Goal: Connect with others: Connect with other users

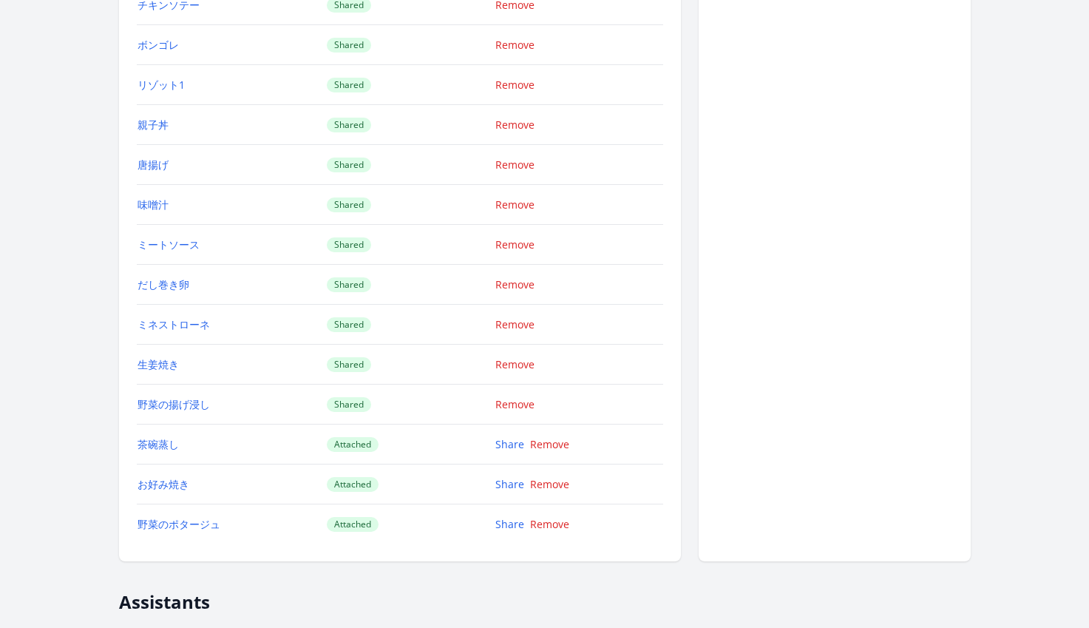
scroll to position [2309, 0]
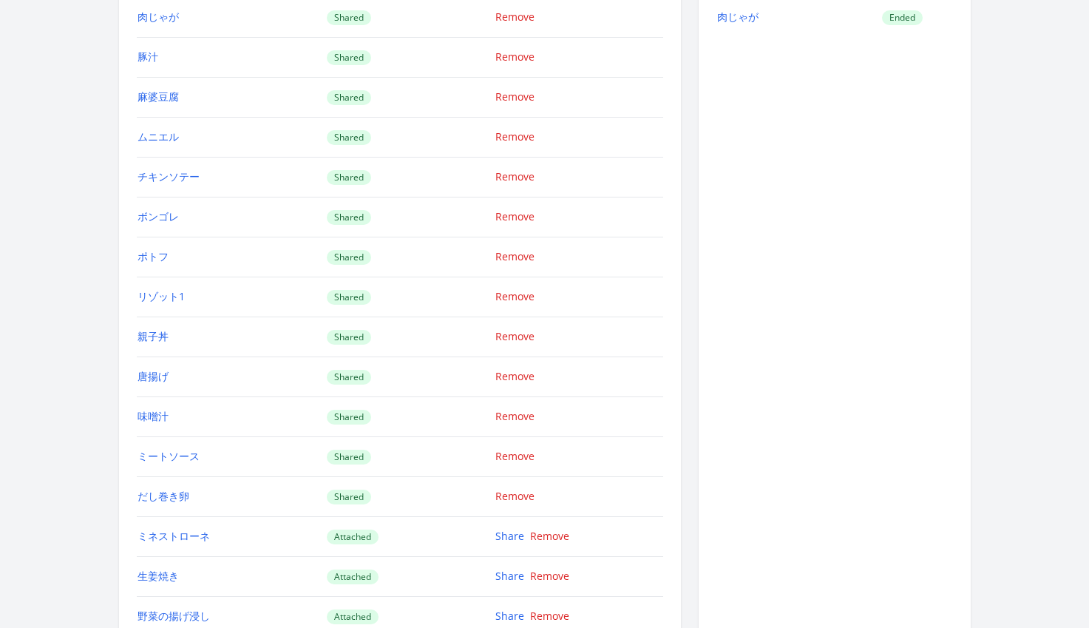
scroll to position [2192, 0]
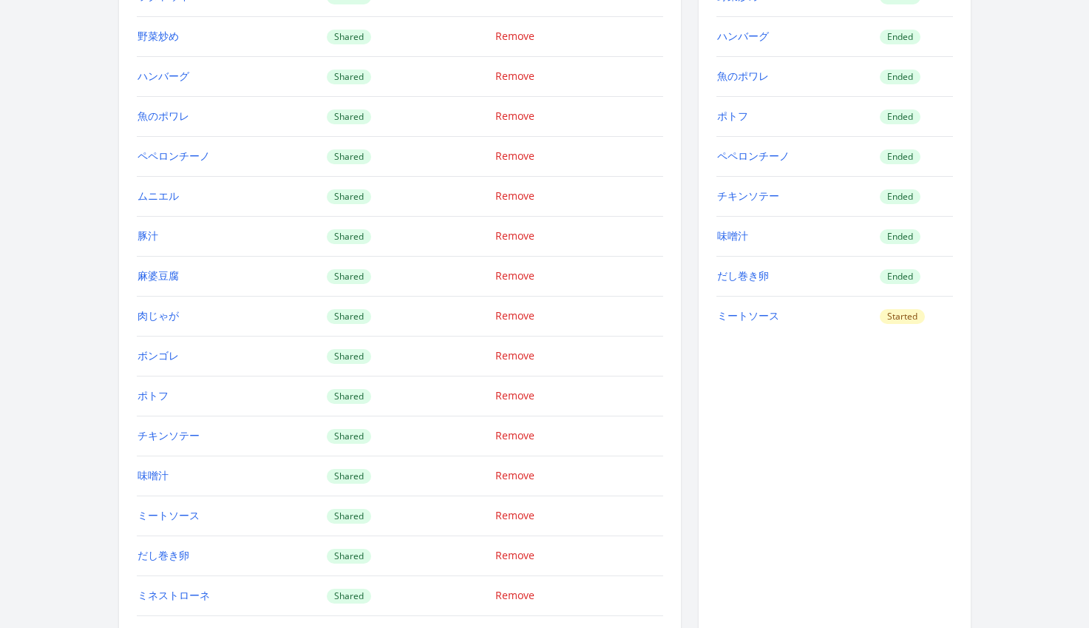
scroll to position [2140, 0]
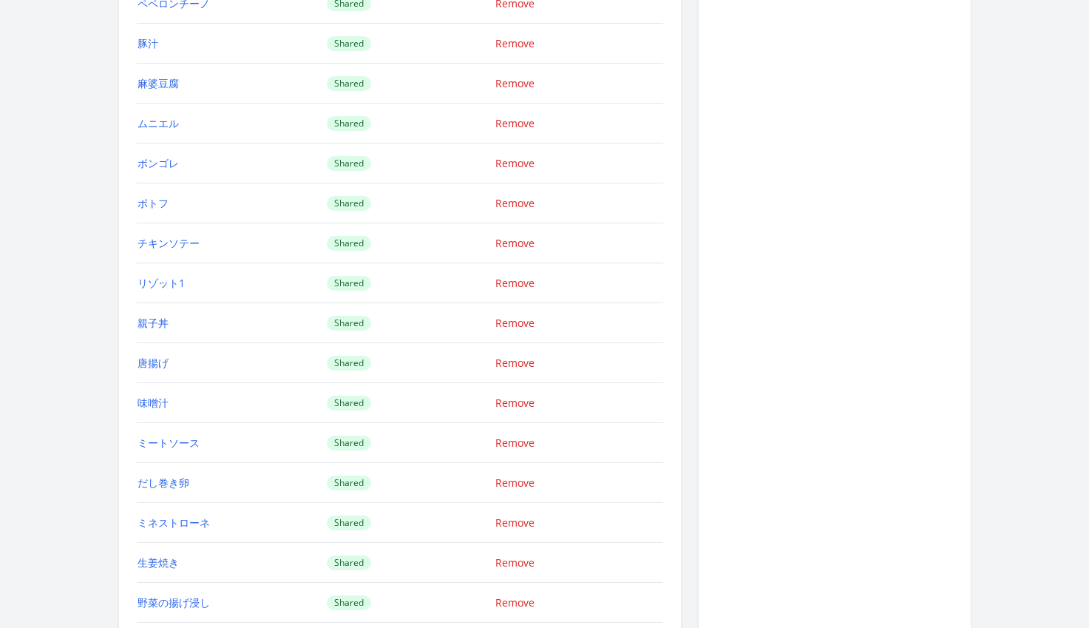
scroll to position [2053, 0]
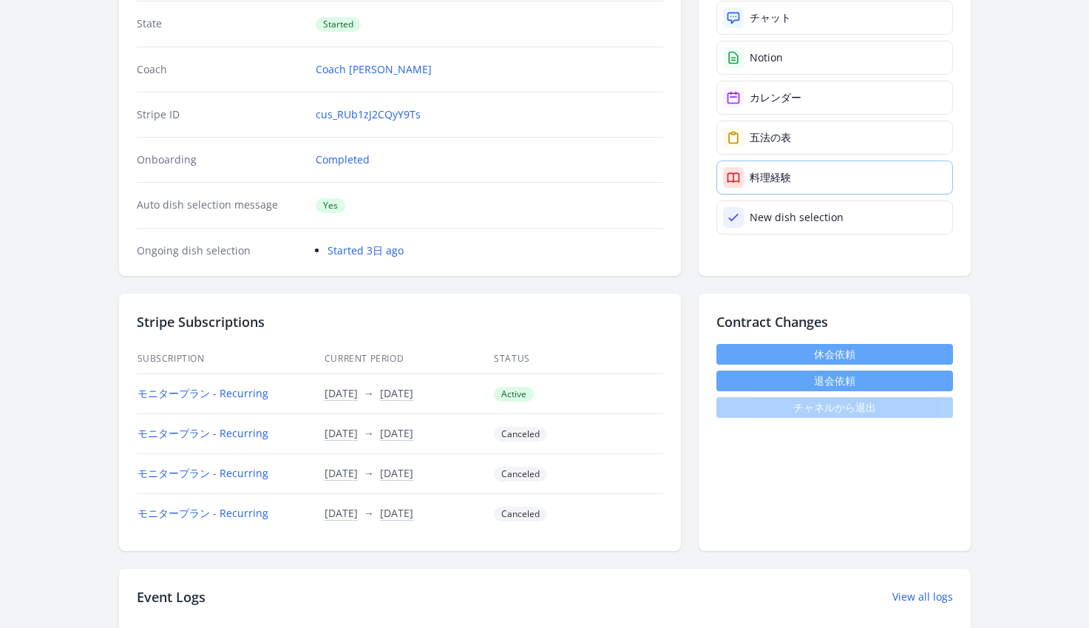
scroll to position [163, 0]
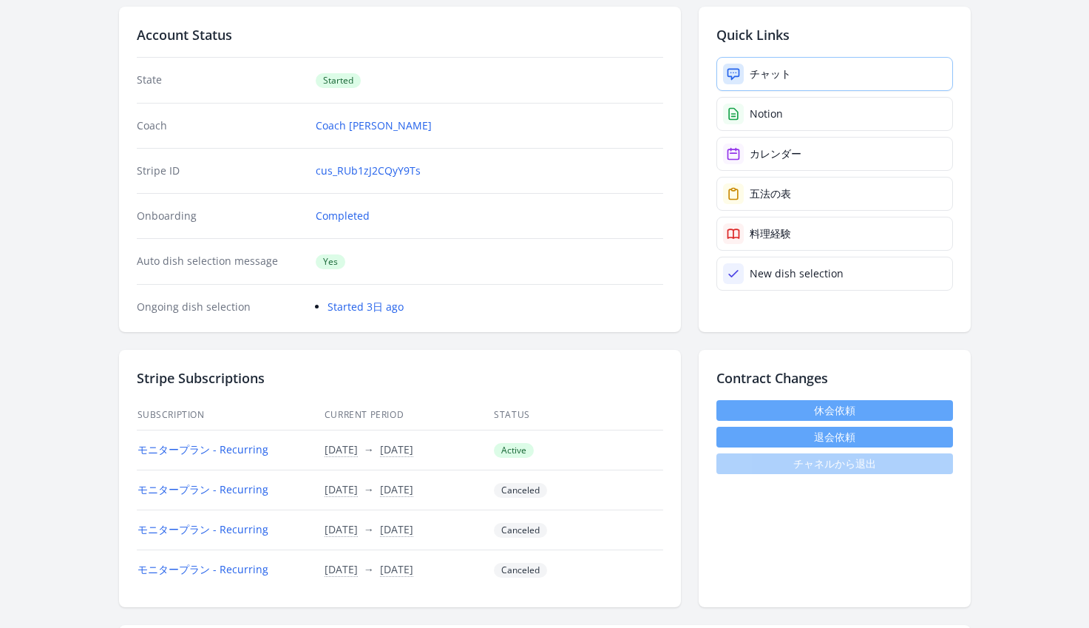
click at [756, 83] on link "チャット" at bounding box center [835, 74] width 237 height 34
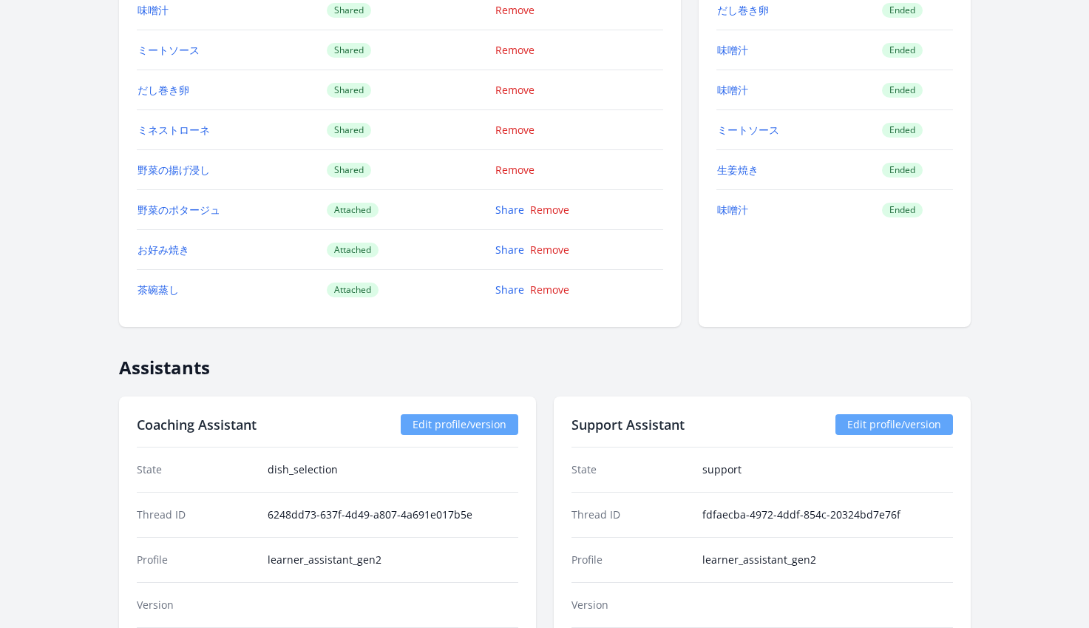
scroll to position [2521, 0]
